Goal: Communication & Community: Answer question/provide support

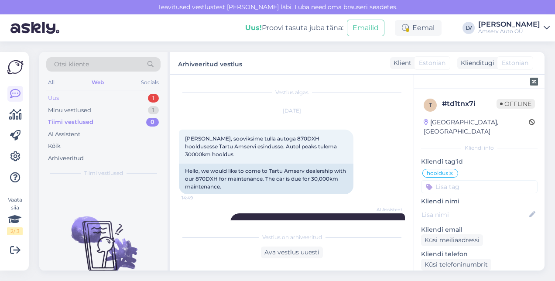
scroll to position [1619, 0]
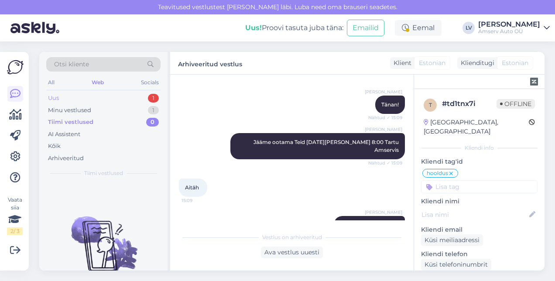
click at [123, 94] on div "Uus 1" at bounding box center [103, 98] width 114 height 12
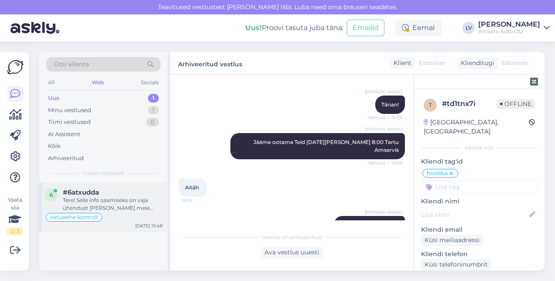
click at [125, 202] on div "Tere! Selle info saamiseks on vaja ühendust [PERSON_NAME] meie Järve esindusega…" at bounding box center [113, 204] width 100 height 16
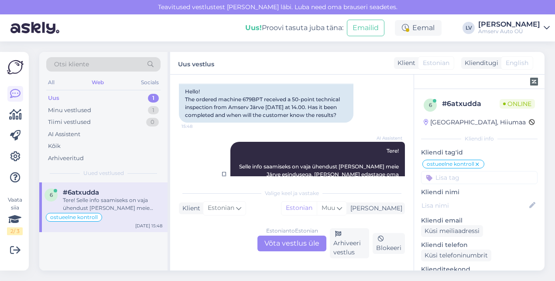
scroll to position [1017, 0]
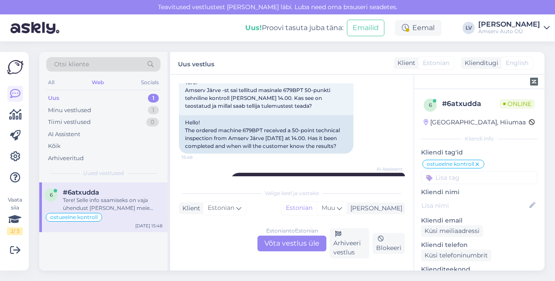
click at [300, 242] on div "Estonian to Estonian Võta vestlus üle" at bounding box center [292, 244] width 69 height 16
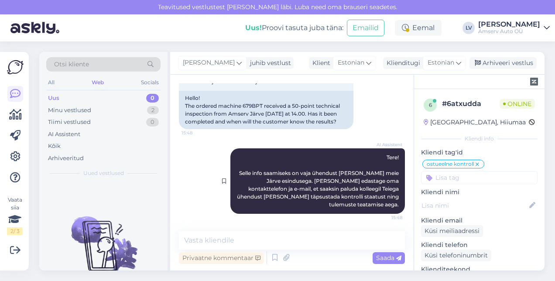
scroll to position [1058, 0]
click at [272, 230] on div "Vestlus algas [DATE] Tere! Kas teostate kasutatud auto ostueelselt kontrolli ja…" at bounding box center [292, 173] width 244 height 196
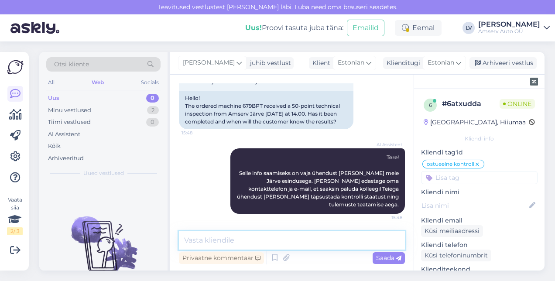
click at [247, 238] on textarea at bounding box center [292, 240] width 226 height 18
click at [225, 236] on textarea at bounding box center [292, 240] width 226 height 18
type textarea "Tere"
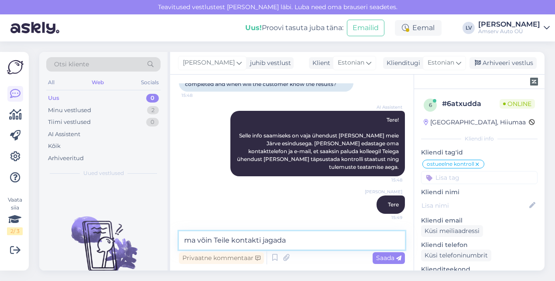
click at [233, 244] on textarea "ma võin Teile kontakti jagada" at bounding box center [292, 240] width 226 height 18
type textarea "ma võin Teile hooldusnõuniku kontakti jagada"
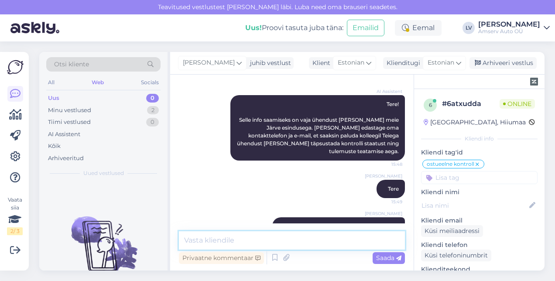
scroll to position [1133, 0]
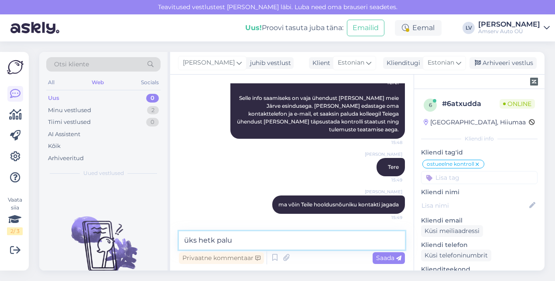
type textarea "üks hetk palun"
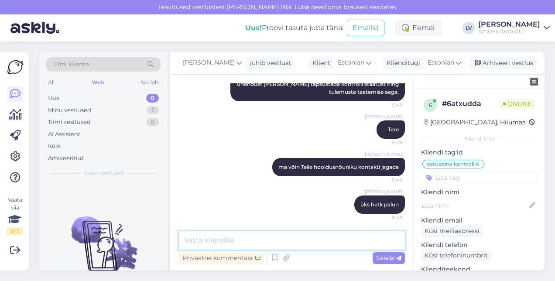
scroll to position [952, 0]
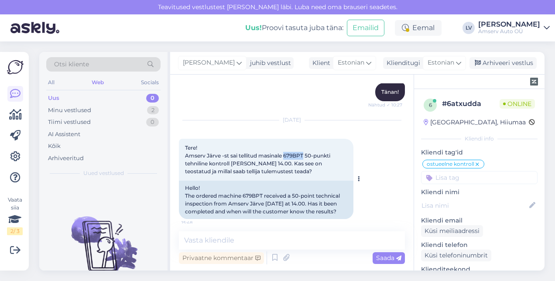
drag, startPoint x: 306, startPoint y: 177, endPoint x: 285, endPoint y: 180, distance: 20.7
click at [285, 175] on span "Tere! Amserv Järve -st sai tellitud masinale 679BPT 50-punkti tehniline kontrol…" at bounding box center [258, 160] width 147 height 30
copy span "679BPT"
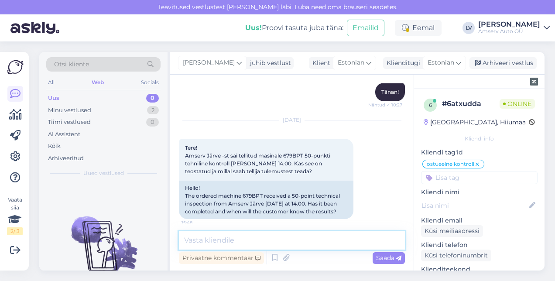
click at [231, 237] on textarea at bounding box center [292, 240] width 226 height 18
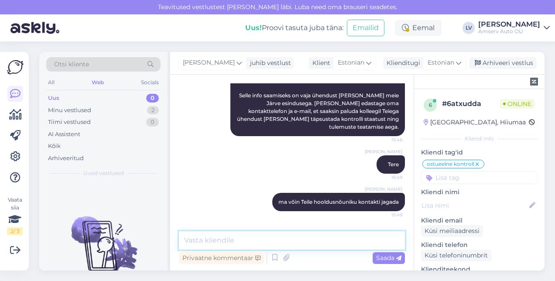
scroll to position [1127, 0]
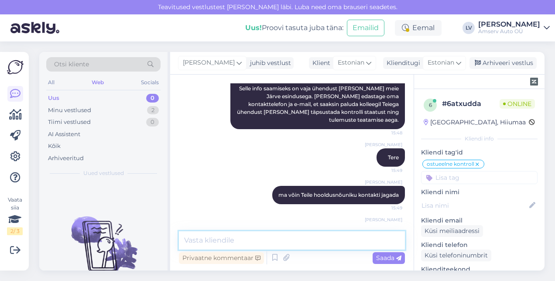
paste textarea "650 2145"
type textarea "650 2145"
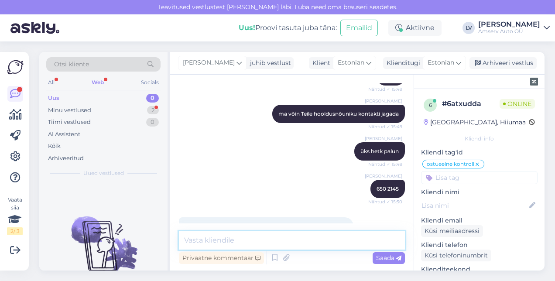
scroll to position [1269, 0]
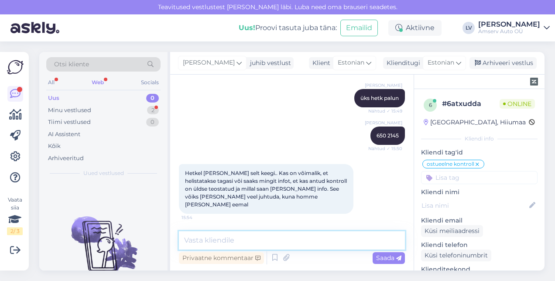
click at [189, 246] on textarea at bounding box center [292, 240] width 226 height 18
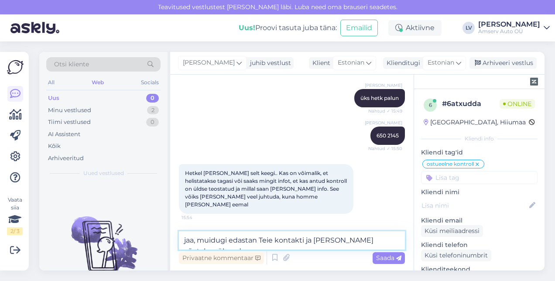
type textarea "jaa, muidugi edastan Teie kontakti ja [PERSON_NAME] võetakse ühendust"
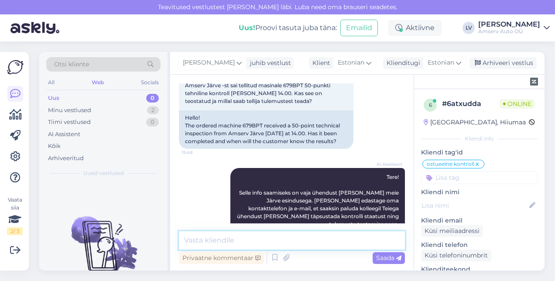
scroll to position [1009, 0]
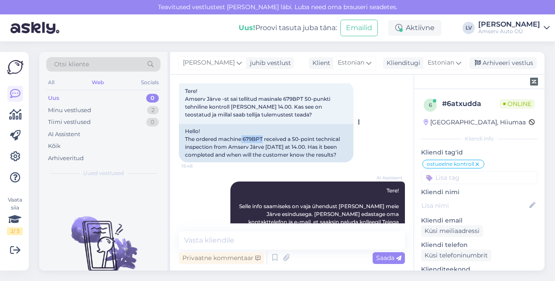
drag, startPoint x: 263, startPoint y: 162, endPoint x: 243, endPoint y: 162, distance: 20.5
click at [243, 162] on div "Hello! The ordered machine 679BPT received a 50-point technical inspection from…" at bounding box center [266, 143] width 175 height 38
drag, startPoint x: 243, startPoint y: 162, endPoint x: 252, endPoint y: 162, distance: 9.6
copy div "679BPT"
click at [350, 155] on div "Hello! The ordered machine 679BPT received a 50-point technical inspection from…" at bounding box center [266, 143] width 175 height 38
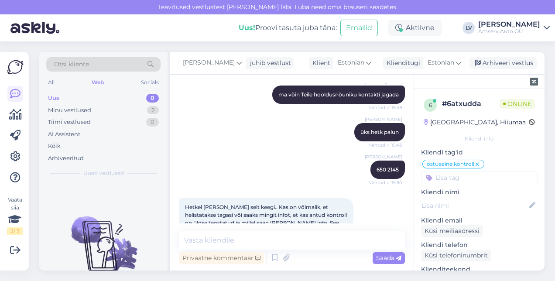
scroll to position [1314, 0]
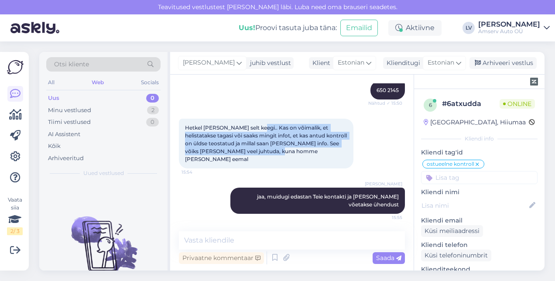
drag, startPoint x: 253, startPoint y: 135, endPoint x: 338, endPoint y: 156, distance: 87.2
click at [338, 156] on div "Hetkel [PERSON_NAME] selt keegi.. Kas on võimalik, et helistatakse tagasi või s…" at bounding box center [266, 144] width 175 height 50
drag, startPoint x: 338, startPoint y: 156, endPoint x: 289, endPoint y: 147, distance: 50.2
copy span "Kas on võimalik, et helistatakse tagasi või saaks mingit infot, et kas antud ko…"
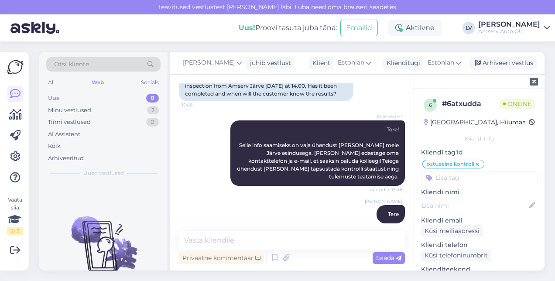
scroll to position [1009, 0]
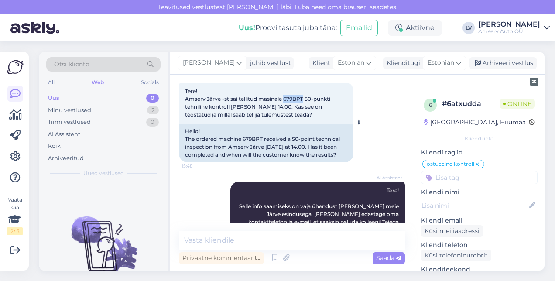
drag, startPoint x: 306, startPoint y: 121, endPoint x: 286, endPoint y: 121, distance: 19.7
click at [286, 118] on span "Tere! Amserv Järve -st sai tellitud masinale 679BPT 50-punkti tehniline kontrol…" at bounding box center [258, 103] width 147 height 30
copy span "679BPT"
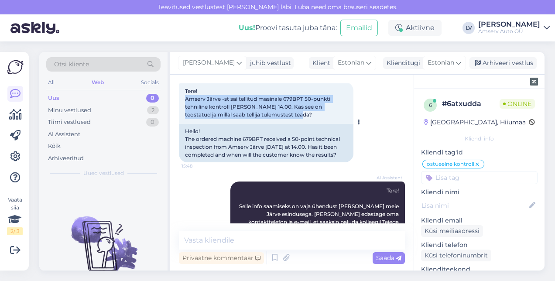
drag, startPoint x: 297, startPoint y: 137, endPoint x: 183, endPoint y: 121, distance: 115.1
click at [183, 121] on div "Tere! Amserv Järve -st sai tellitud masinale 679BPT 50-punkti tehniline kontrol…" at bounding box center [266, 103] width 175 height 42
drag, startPoint x: 183, startPoint y: 121, endPoint x: 201, endPoint y: 127, distance: 19.2
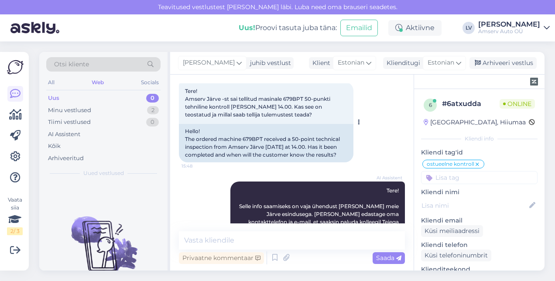
drag, startPoint x: 201, startPoint y: 127, endPoint x: 300, endPoint y: 110, distance: 99.8
click at [300, 110] on div "Tere! Amserv Järve -st sai tellitud masinale 679BPT 50-punkti tehniline kontrol…" at bounding box center [266, 103] width 175 height 42
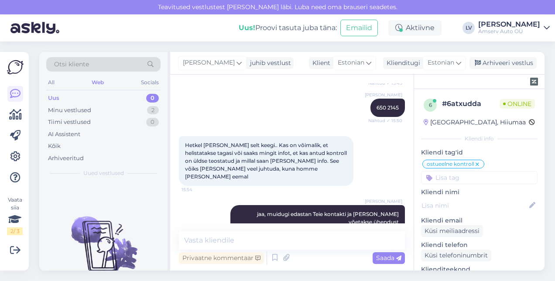
scroll to position [1314, 0]
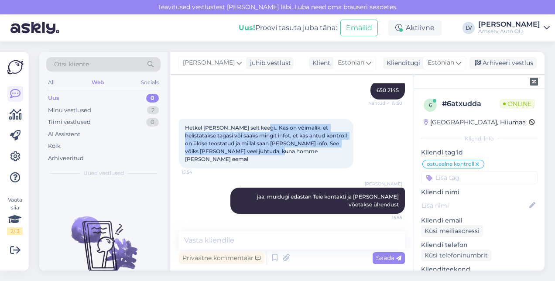
drag, startPoint x: 284, startPoint y: 158, endPoint x: 255, endPoint y: 137, distance: 36.2
click at [255, 137] on div "Hetkel [PERSON_NAME] selt keegi.. Kas on võimalik, et helistatakse tagasi või s…" at bounding box center [266, 144] width 175 height 50
copy span "Kas on võimalik, et helistatakse tagasi või saaks mingit infot, et kas antud ko…"
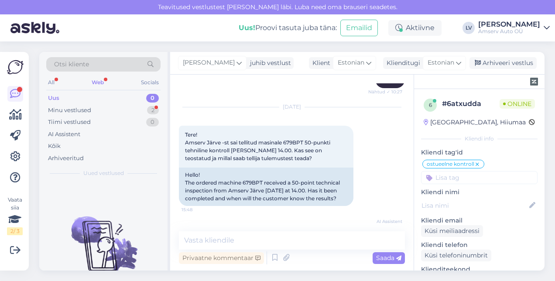
scroll to position [1352, 0]
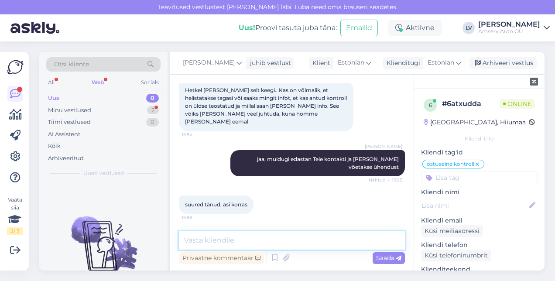
click at [258, 240] on textarea at bounding box center [292, 240] width 226 height 18
type textarea "Aitäh pöördumise eest ja ilusat päeva jätku! :)"
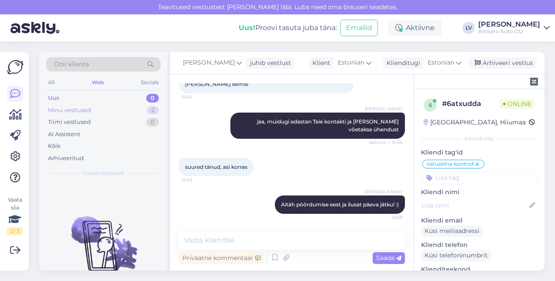
click at [134, 106] on div "Minu vestlused 2" at bounding box center [103, 110] width 114 height 12
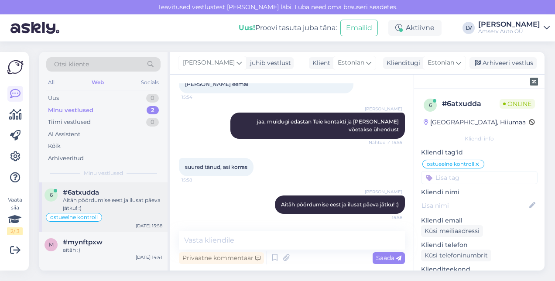
click at [124, 201] on div "Aitäh pöördumise eest ja ilusat päeva jätku! :)" at bounding box center [113, 204] width 100 height 16
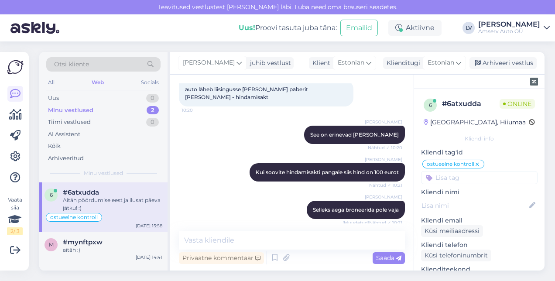
scroll to position [472, 0]
click at [509, 62] on div "Arhiveeri vestlus" at bounding box center [503, 63] width 67 height 12
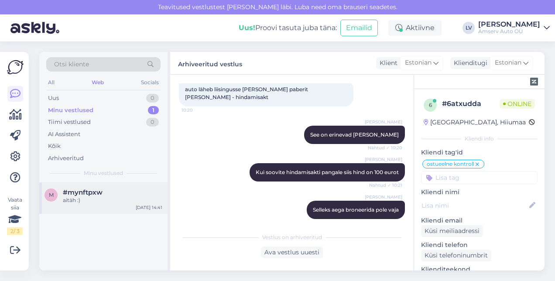
click at [93, 194] on span "#mynftpxw" at bounding box center [83, 193] width 40 height 8
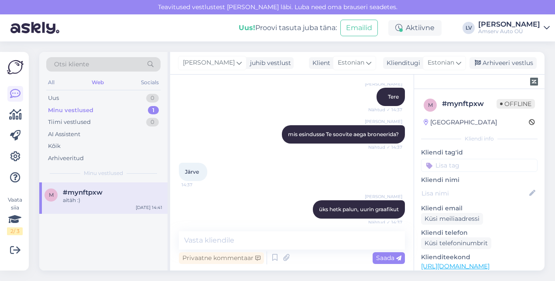
scroll to position [151, 0]
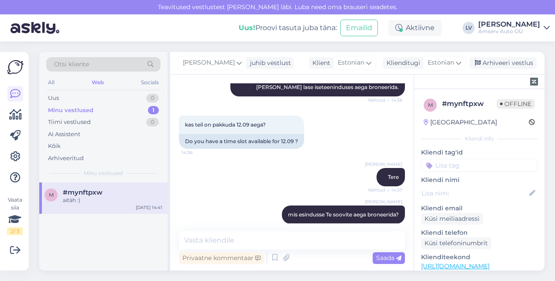
click at [468, 165] on input at bounding box center [479, 165] width 117 height 13
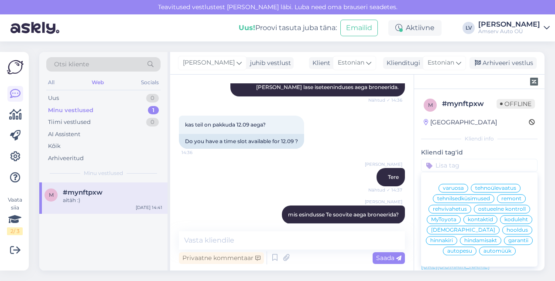
click at [503, 234] on div "hooldus" at bounding box center [518, 230] width 30 height 9
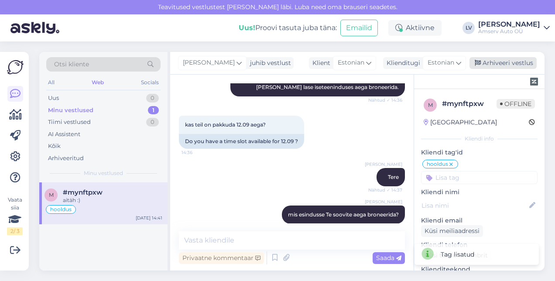
click at [508, 62] on div "Arhiveeri vestlus" at bounding box center [503, 63] width 67 height 12
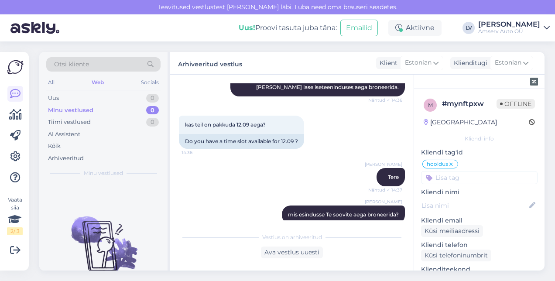
click at [215, 194] on div "Liili Vahesalu Tere Nähtud ✓ 14:37" at bounding box center [292, 178] width 226 height 38
click at [225, 160] on div "Liili Vahesalu Tere Nähtud ✓ 14:37" at bounding box center [292, 178] width 226 height 38
click at [206, 254] on div "Ava vestlus uuesti" at bounding box center [292, 253] width 226 height 12
